Goal: Task Accomplishment & Management: Manage account settings

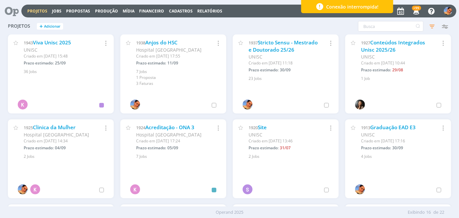
click at [16, 9] on icon at bounding box center [9, 11] width 13 height 13
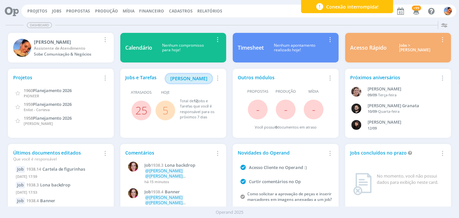
click at [202, 76] on span "[PERSON_NAME]" at bounding box center [188, 78] width 37 height 6
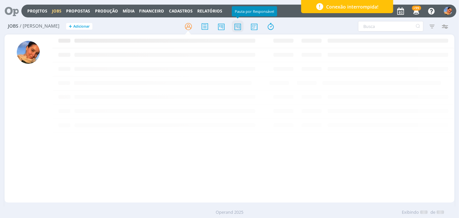
click at [237, 28] on icon at bounding box center [238, 26] width 12 height 13
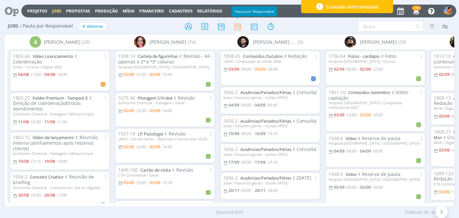
click at [166, 59] on span "Revisão - AF (apenas a 2ª e ª3ª coluna)" at bounding box center [164, 59] width 92 height 12
click at [165, 56] on link "Cartela de figurinhas" at bounding box center [158, 56] width 40 height 6
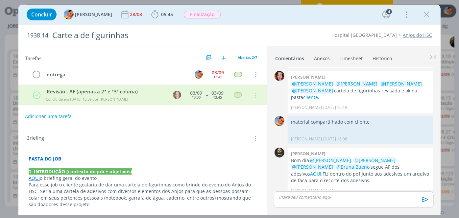
scroll to position [119, 0]
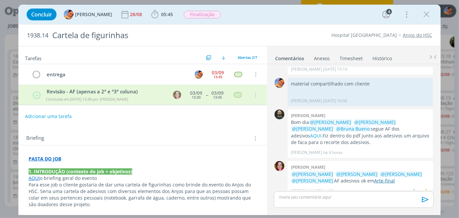
click at [378, 177] on link "Arte-final" at bounding box center [384, 180] width 21 height 6
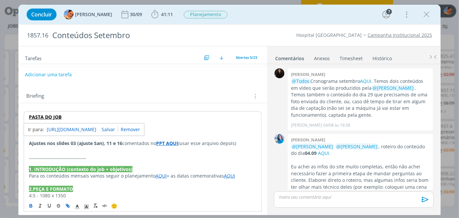
scroll to position [782, 0]
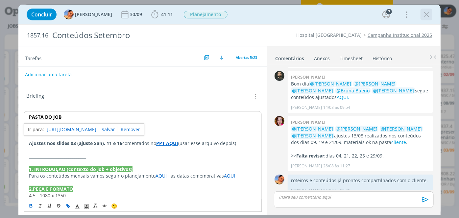
click at [427, 18] on icon "dialog" at bounding box center [426, 15] width 10 height 10
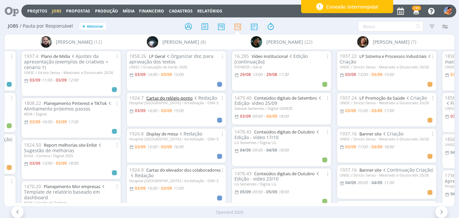
click at [175, 96] on link "Cartaz do relógio ponto" at bounding box center [170, 98] width 46 height 6
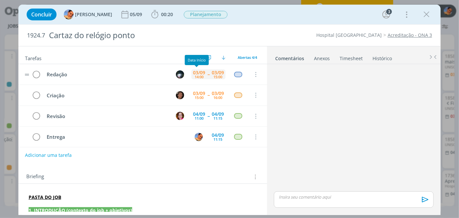
click at [196, 70] on div "03/09" at bounding box center [199, 72] width 12 height 5
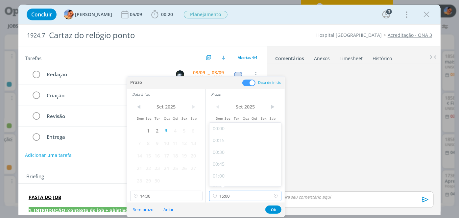
click at [238, 193] on input "15:00" at bounding box center [245, 196] width 72 height 11
click at [235, 138] on div "18:00" at bounding box center [246, 141] width 74 height 12
type input "18:00"
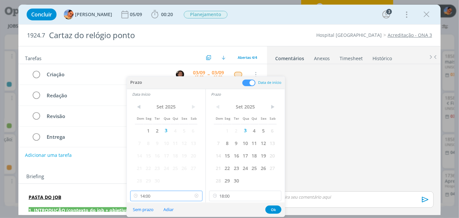
drag, startPoint x: 157, startPoint y: 196, endPoint x: 156, endPoint y: 179, distance: 17.2
click at [156, 196] on input "14:00" at bounding box center [166, 196] width 72 height 11
click at [156, 143] on div "17:00" at bounding box center [167, 141] width 74 height 12
type input "17:00"
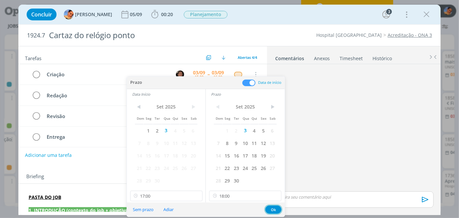
click at [275, 208] on button "Ok" at bounding box center [273, 209] width 16 height 8
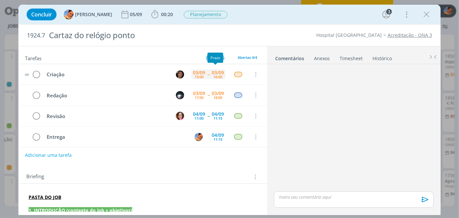
click at [214, 72] on div "03/09" at bounding box center [218, 72] width 12 height 5
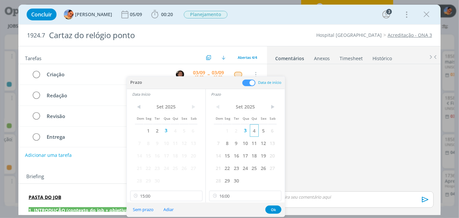
click at [254, 136] on span "4" at bounding box center [254, 130] width 9 height 12
click at [177, 130] on span "4" at bounding box center [175, 130] width 9 height 12
click at [170, 200] on input "15:00" at bounding box center [166, 196] width 72 height 11
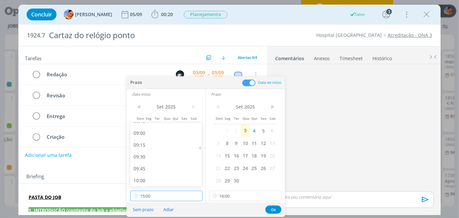
scroll to position [421, 0]
click at [154, 137] on div "09:00" at bounding box center [167, 134] width 74 height 12
type input "09:00"
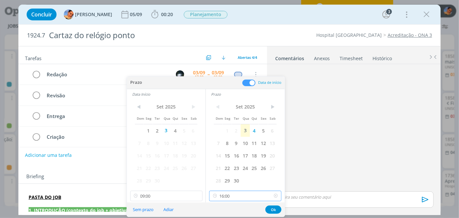
click at [243, 193] on input "16:00" at bounding box center [245, 196] width 72 height 11
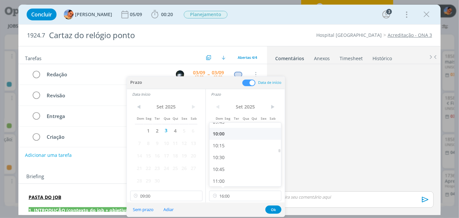
click at [222, 135] on div "10:00" at bounding box center [246, 134] width 74 height 12
type input "10:00"
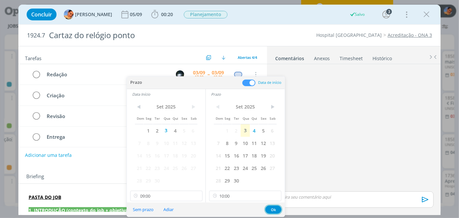
click at [276, 205] on button "Ok" at bounding box center [273, 209] width 16 height 8
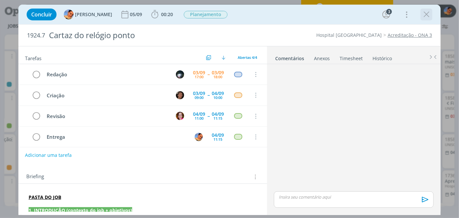
click at [424, 16] on icon "dialog" at bounding box center [426, 15] width 10 height 10
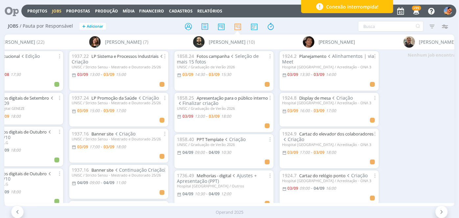
scroll to position [13, 0]
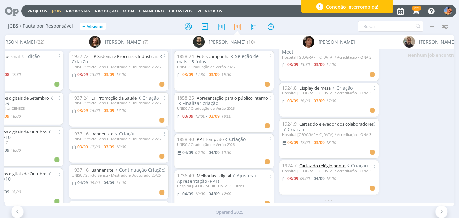
click at [305, 163] on link "Cartaz do relógio ponto" at bounding box center [322, 166] width 46 height 6
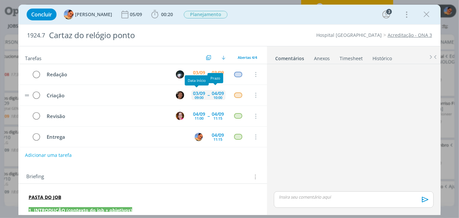
click at [199, 91] on div "03/09" at bounding box center [199, 93] width 12 height 5
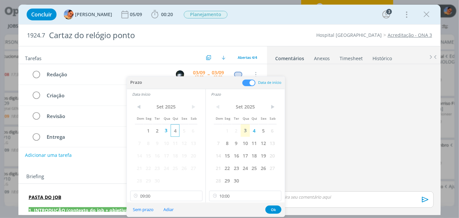
click at [176, 130] on span "4" at bounding box center [175, 130] width 9 height 12
click at [271, 210] on button "Ok" at bounding box center [273, 209] width 16 height 8
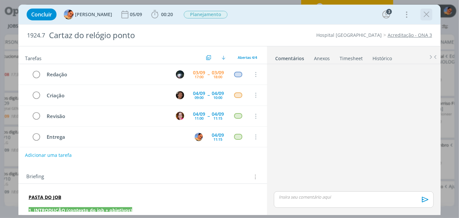
click at [427, 19] on icon "dialog" at bounding box center [426, 15] width 10 height 10
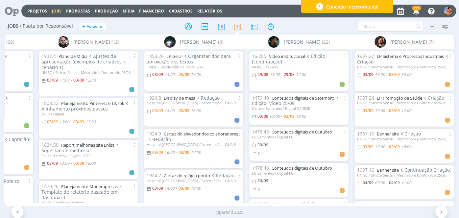
scroll to position [0, 600]
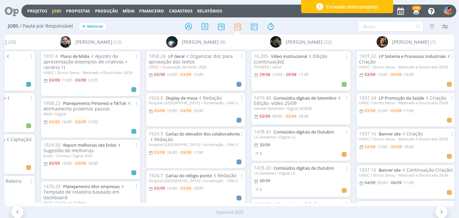
click at [176, 102] on div "Hospital [GEOGRAPHIC_DATA] / Acreditação - ONA 3" at bounding box center [196, 103] width 94 height 4
click at [175, 100] on link "Display de mesa" at bounding box center [182, 98] width 32 height 6
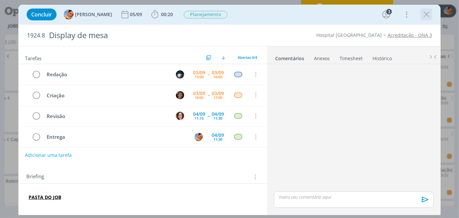
click at [427, 15] on icon "dialog" at bounding box center [426, 15] width 10 height 10
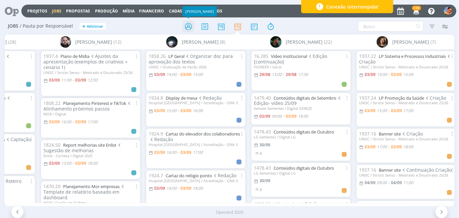
click at [189, 27] on icon at bounding box center [188, 26] width 12 height 13
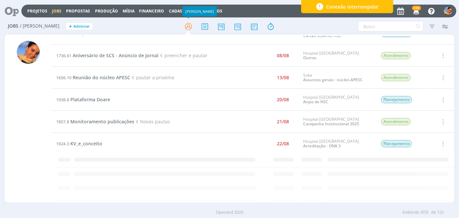
scroll to position [371, 0]
